Goal: Information Seeking & Learning: Understand process/instructions

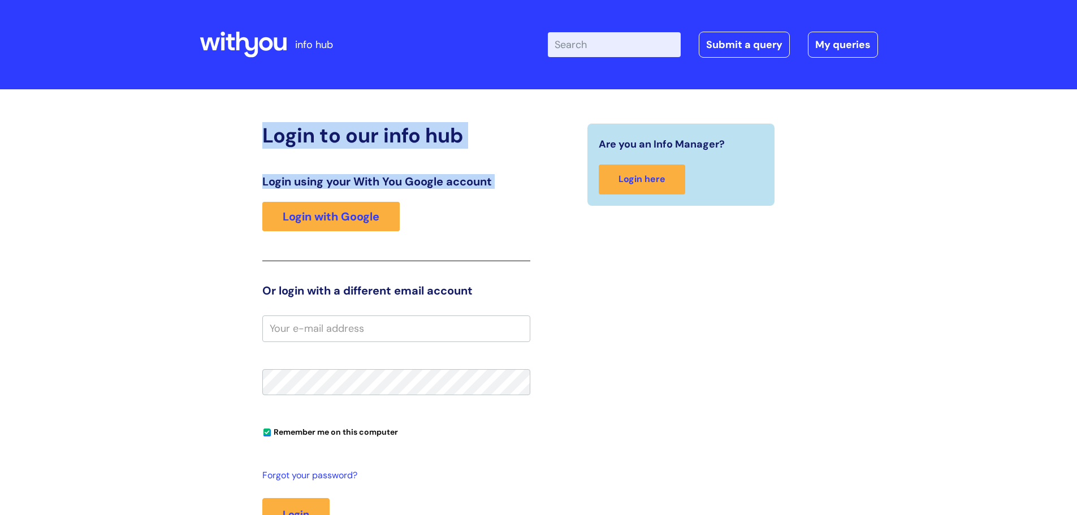
drag, startPoint x: 255, startPoint y: 249, endPoint x: 259, endPoint y: 255, distance: 6.6
click at [259, 255] on div "Login to our info hub Login using your With You Google account Login with Googl…" at bounding box center [538, 358] width 1077 height 538
click at [265, 207] on link "Login with Google" at bounding box center [330, 216] width 137 height 29
click at [293, 206] on link "Login with Google" at bounding box center [330, 216] width 137 height 29
click at [347, 213] on link "Login with Google" at bounding box center [330, 216] width 137 height 29
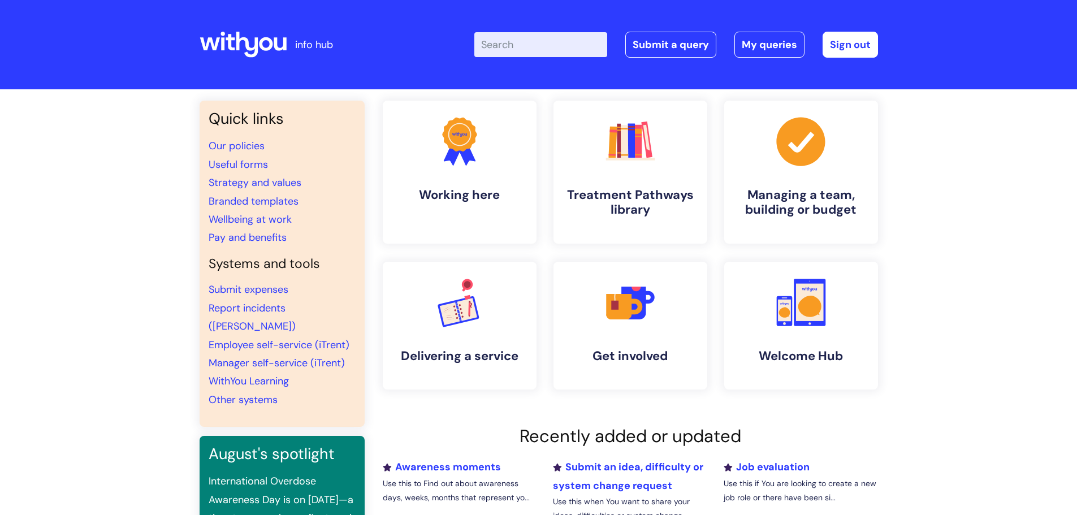
click at [582, 49] on input "Enter your search term here..." at bounding box center [540, 44] width 133 height 25
click at [506, 46] on input "Enter your search term here..." at bounding box center [540, 44] width 133 height 25
type input "birthday leave"
click button "Search" at bounding box center [0, 0] width 0 height 0
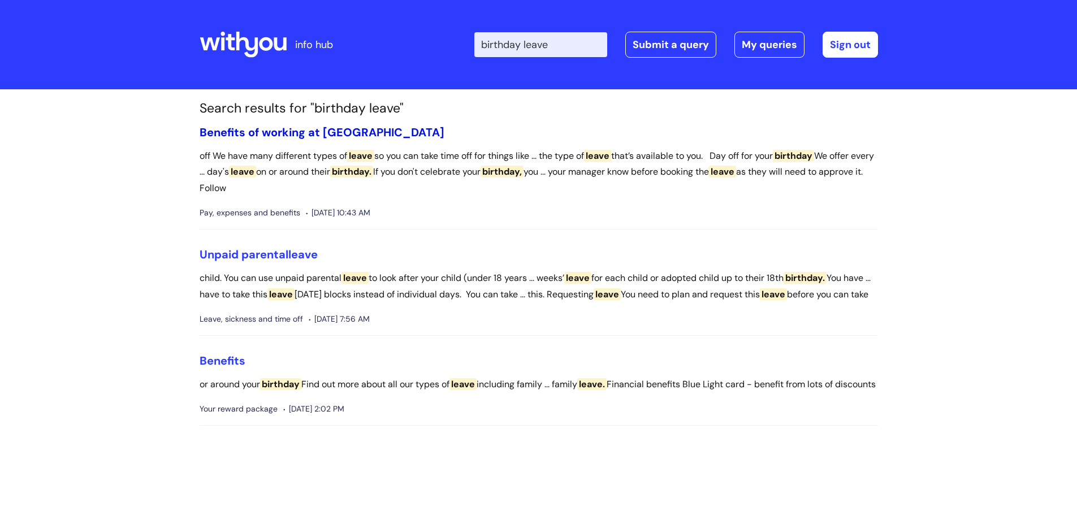
click at [288, 133] on link "Benefits of working at [GEOGRAPHIC_DATA]" at bounding box center [322, 132] width 245 height 15
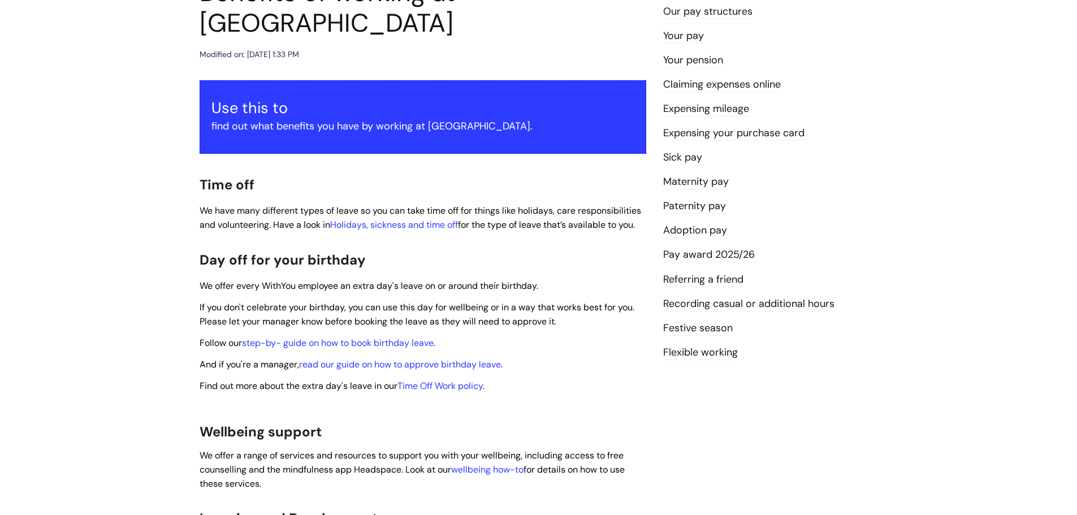
scroll to position [170, 0]
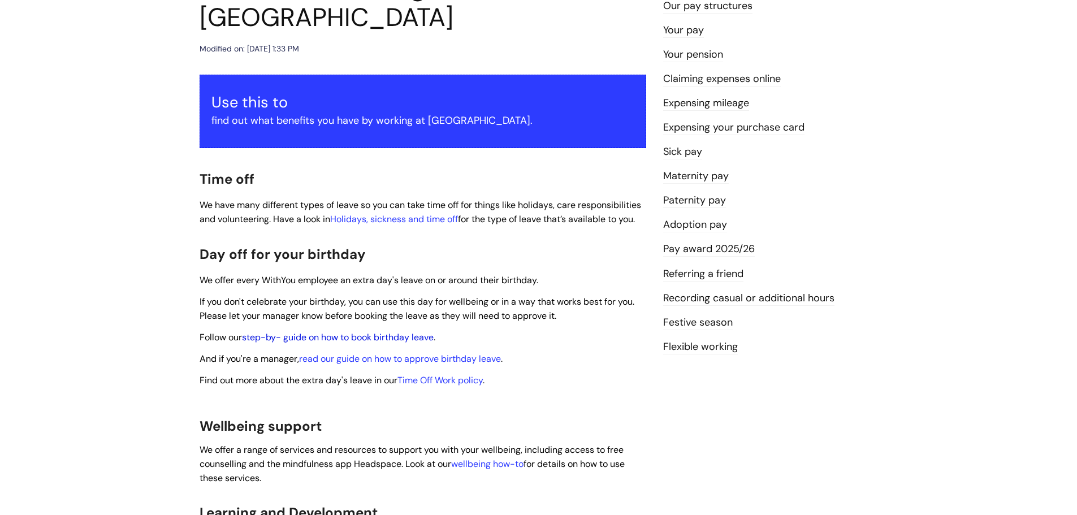
click at [369, 331] on link "step-by- guide on how to book birthday leave" at bounding box center [338, 337] width 192 height 12
